Goal: Information Seeking & Learning: Learn about a topic

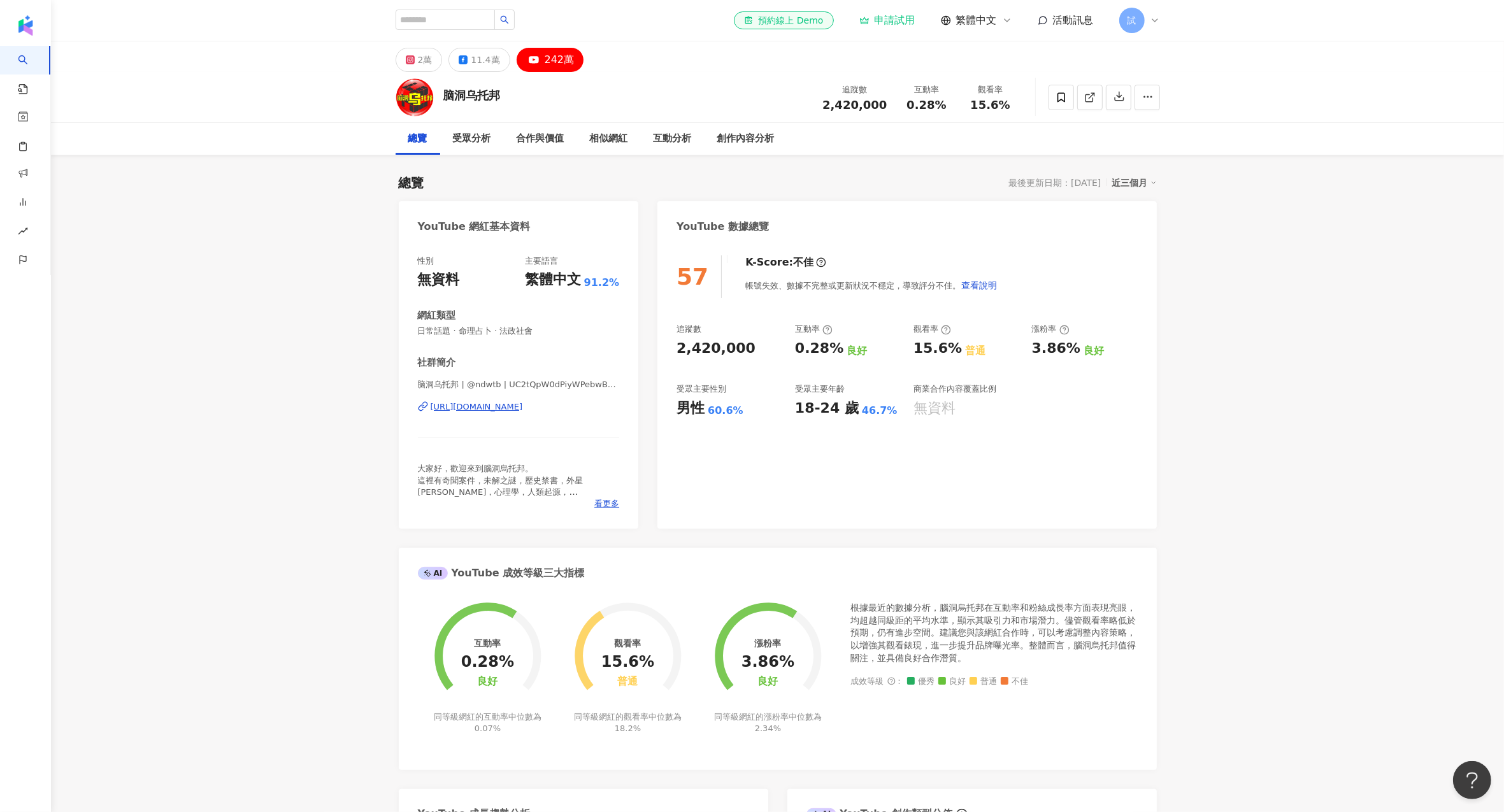
click at [630, 431] on div "性別 無資料 主要語言 繁體中文 91.2% 網紅類型 日常話題 · 命理占卜 · 法政社會 社群簡介 脑洞乌托邦 | @ndwtb | UC2tQpW0dP…" at bounding box center [519, 386] width 240 height 286
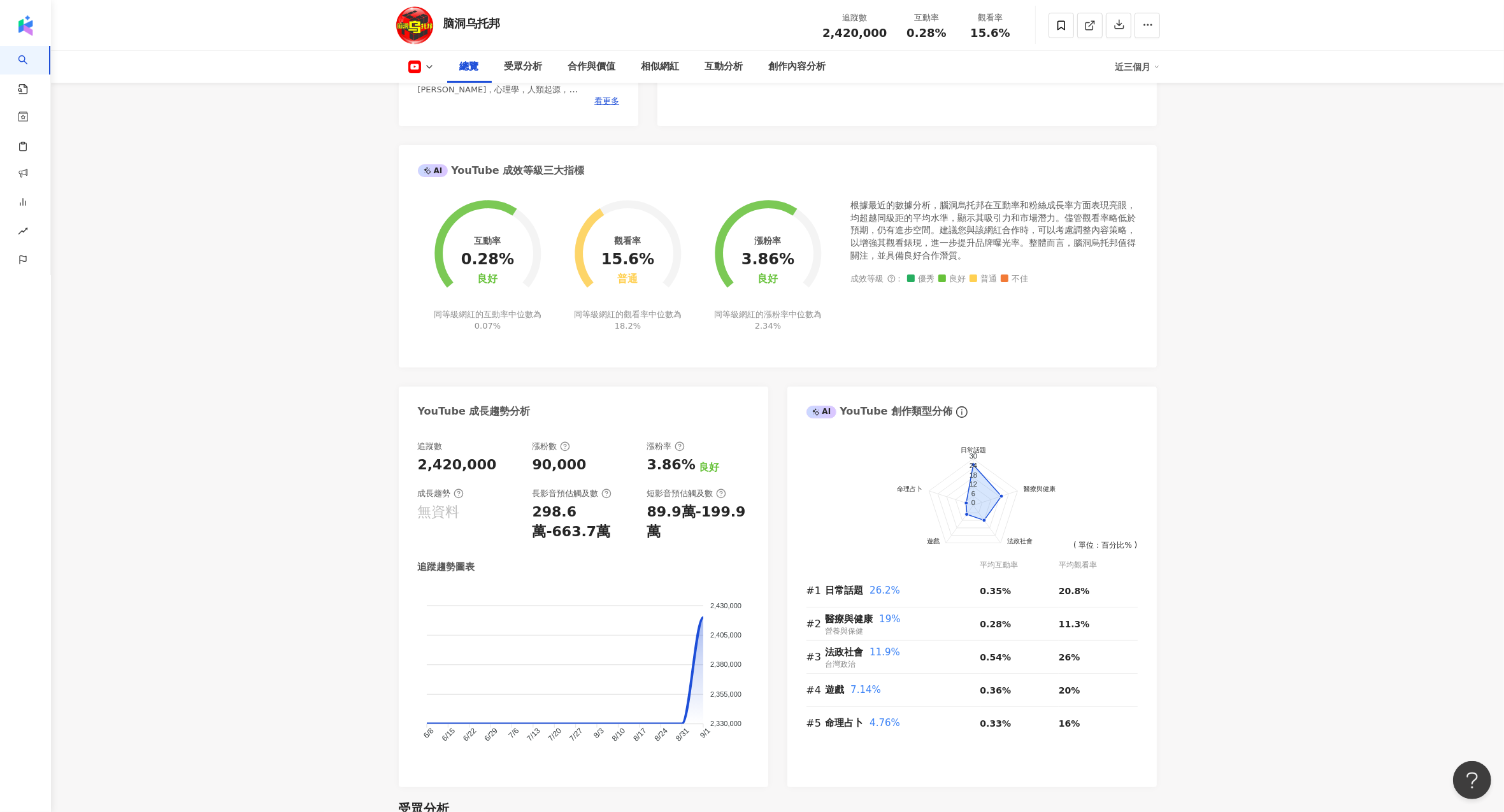
scroll to position [449, 0]
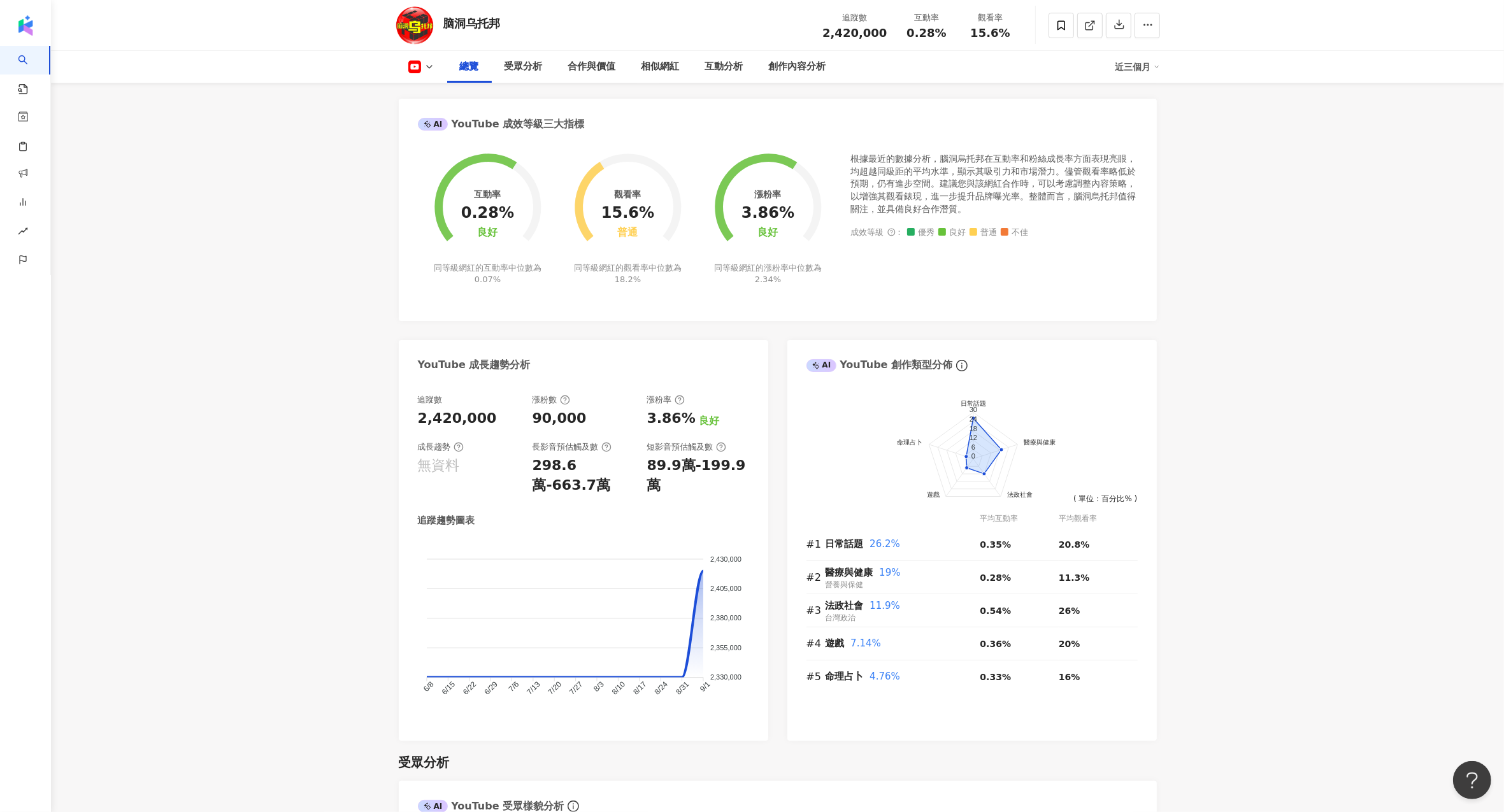
click at [677, 525] on div "追蹤趨勢圖表" at bounding box center [584, 521] width 332 height 13
click at [680, 680] on foreignobject at bounding box center [584, 626] width 332 height 172
click at [684, 597] on foreignobject at bounding box center [584, 626] width 332 height 172
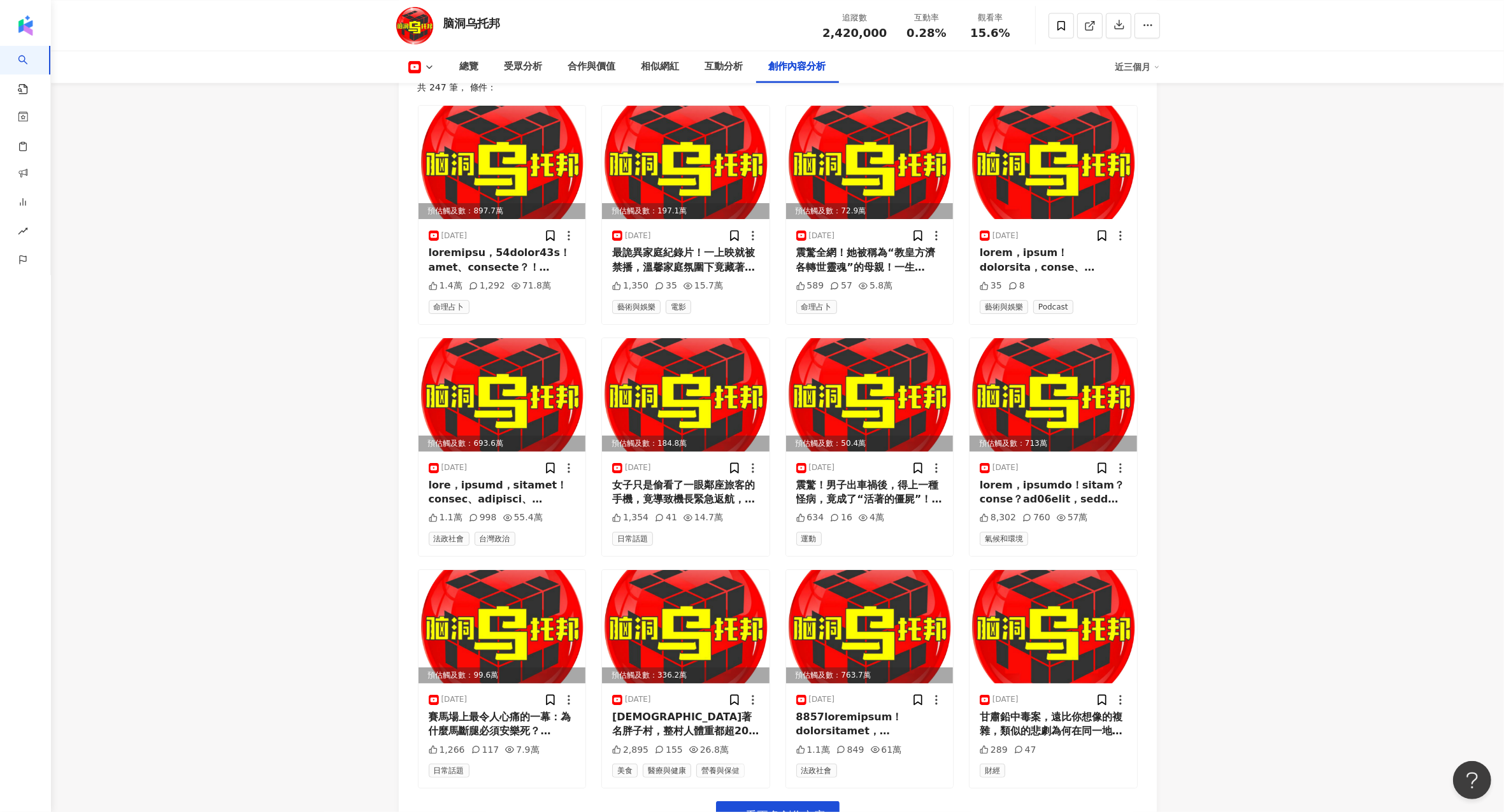
scroll to position [3322, 0]
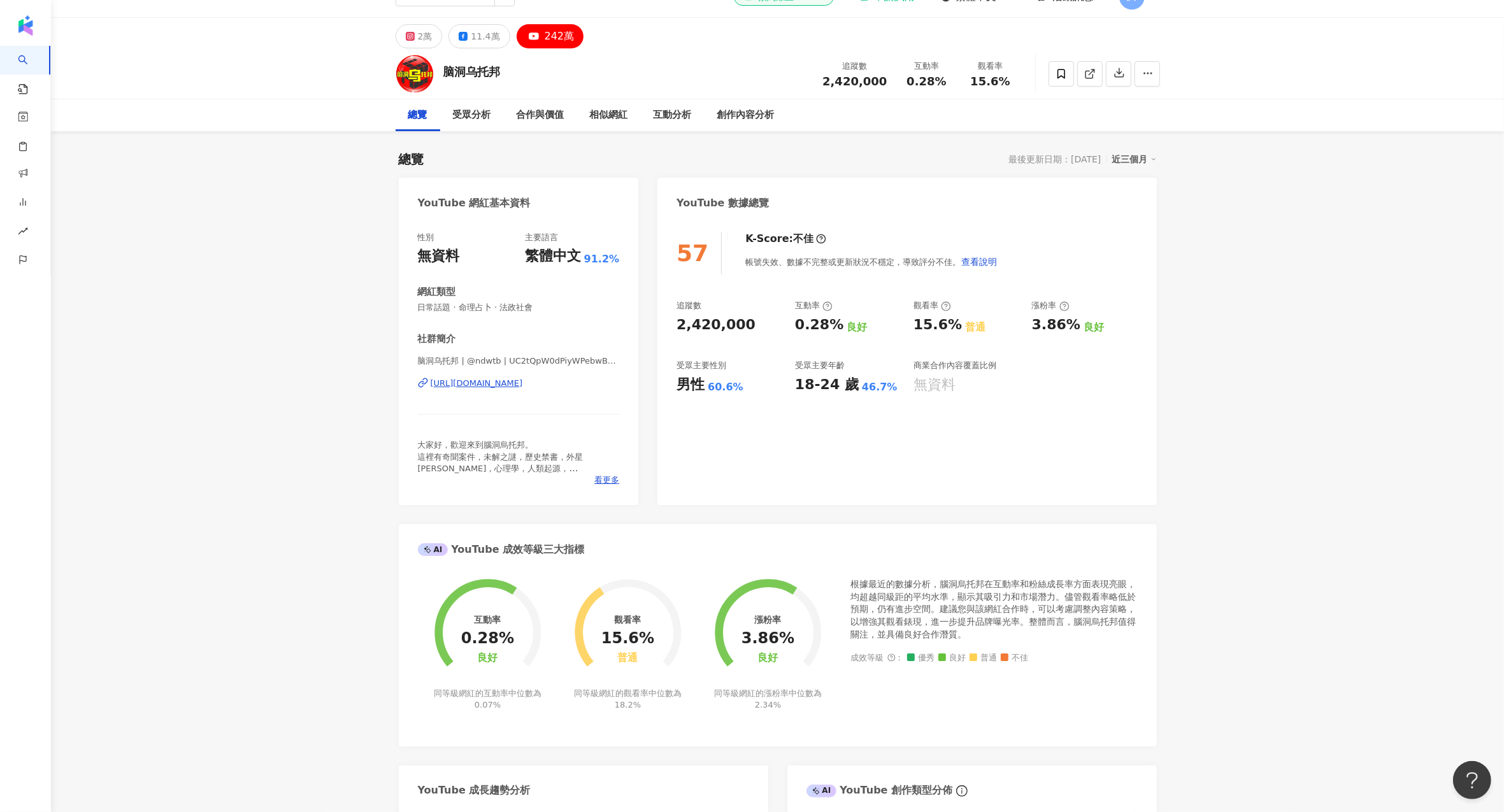
scroll to position [0, 0]
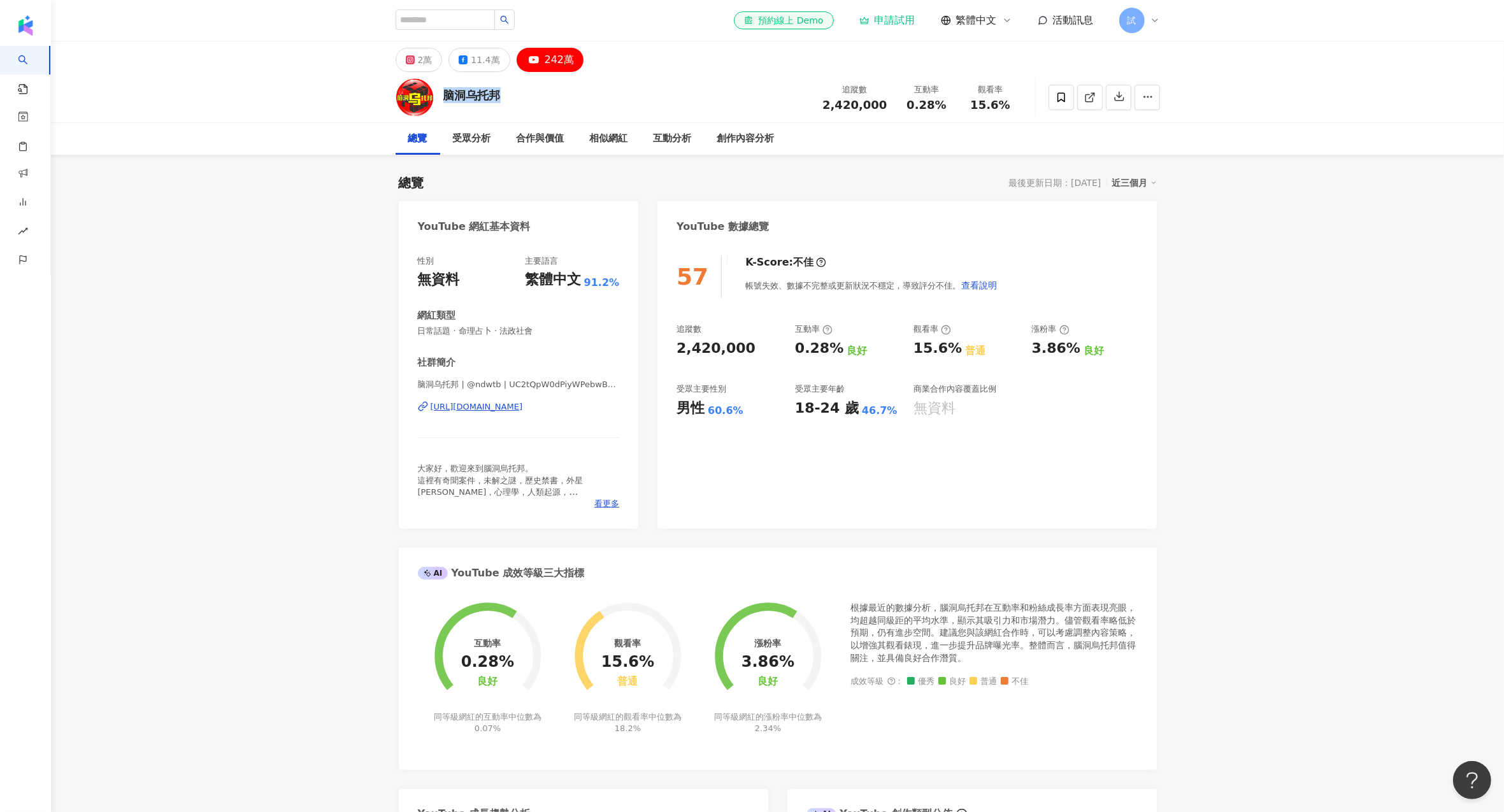
drag, startPoint x: 502, startPoint y: 98, endPoint x: 442, endPoint y: 97, distance: 60.0
click at [442, 97] on div "脑洞乌托邦 追蹤數 2,420,000 互動率 0.28% 觀看率 15.6%" at bounding box center [778, 97] width 815 height 51
copy div "脑洞乌托邦"
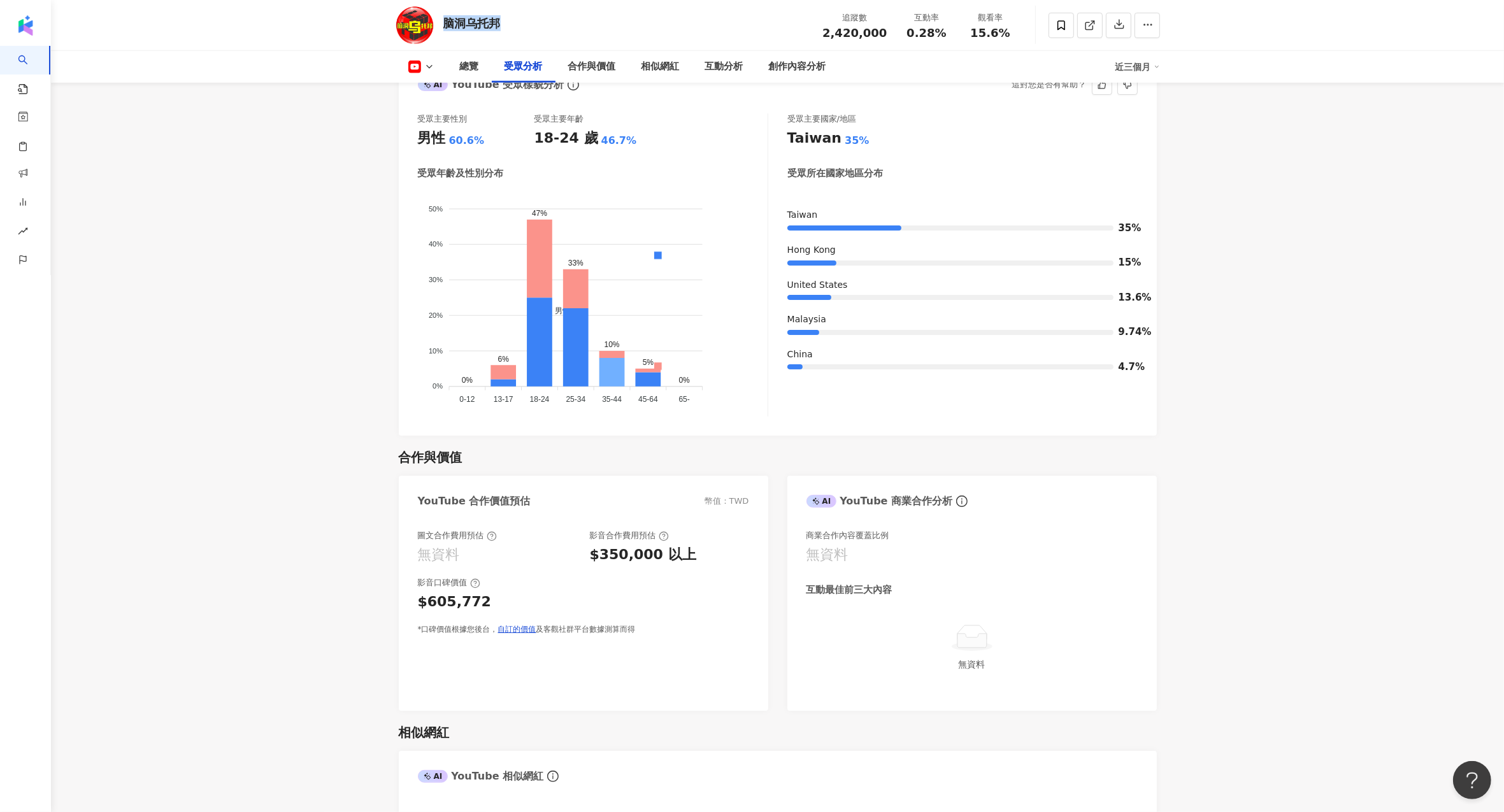
scroll to position [1168, 0]
